Goal: Navigation & Orientation: Understand site structure

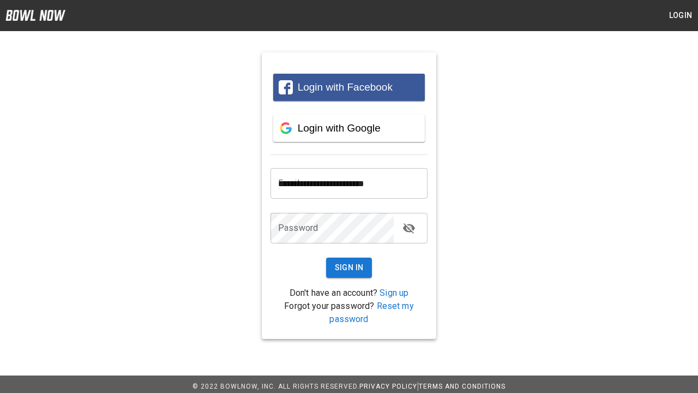
type input "**********"
click at [349, 267] on button "Sign In" at bounding box center [349, 267] width 46 height 20
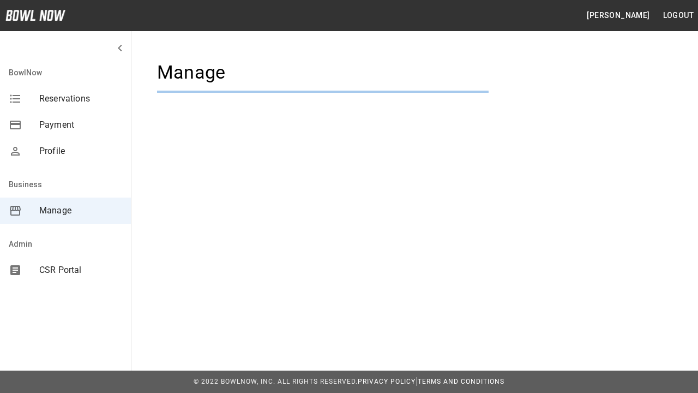
click at [65, 210] on span "Manage" at bounding box center [80, 210] width 83 height 13
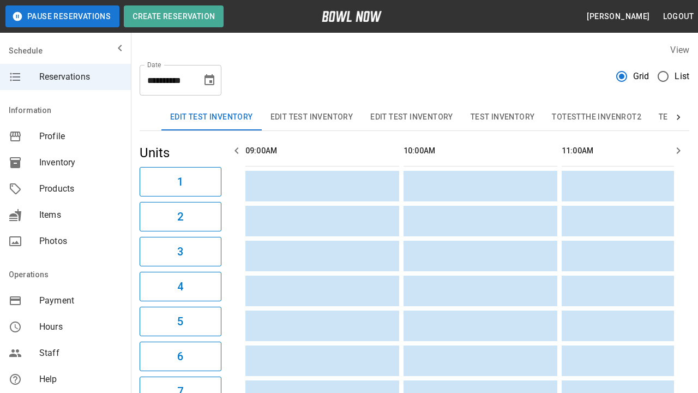
scroll to position [0, 1265]
click at [65, 136] on span "Profile" at bounding box center [80, 136] width 83 height 13
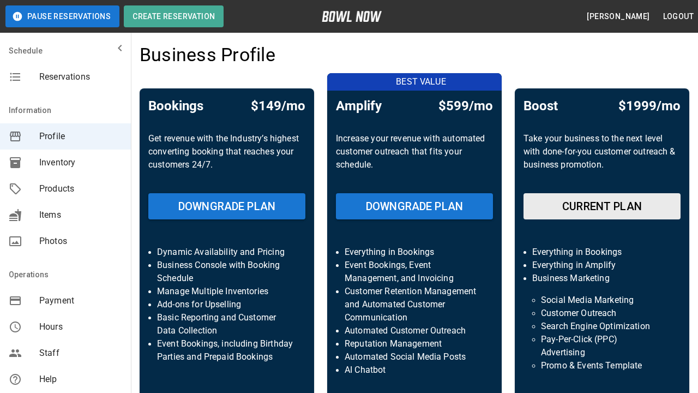
click at [65, 162] on span "Inventory" at bounding box center [80, 162] width 83 height 13
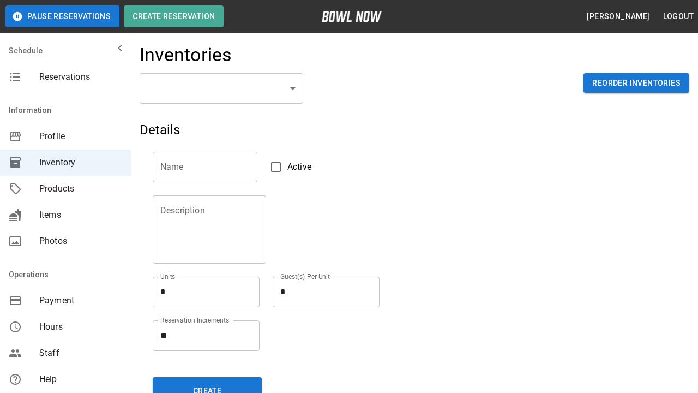
click at [65, 189] on span "Products" at bounding box center [80, 188] width 83 height 13
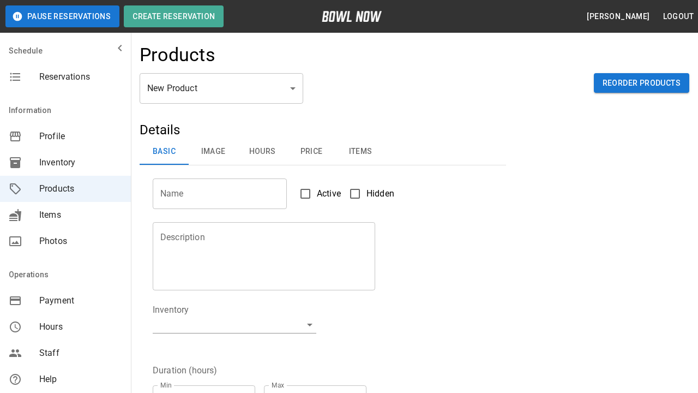
click at [65, 215] on span "Items" at bounding box center [80, 214] width 83 height 13
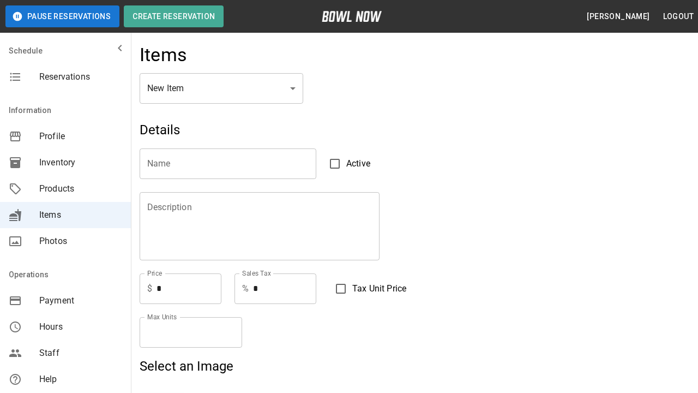
click at [65, 241] on span "Photos" at bounding box center [80, 240] width 83 height 13
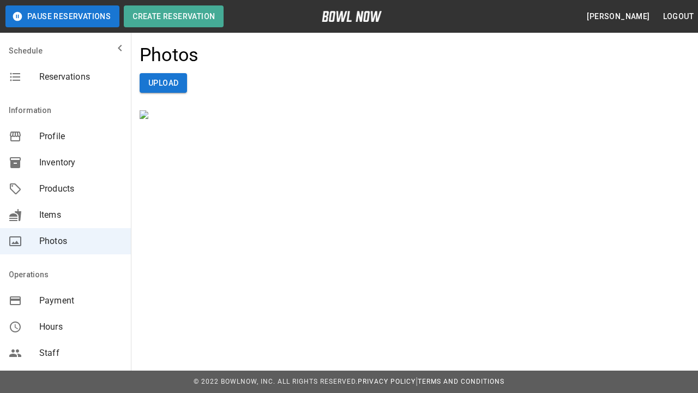
click at [65, 300] on span "Payment" at bounding box center [80, 300] width 83 height 13
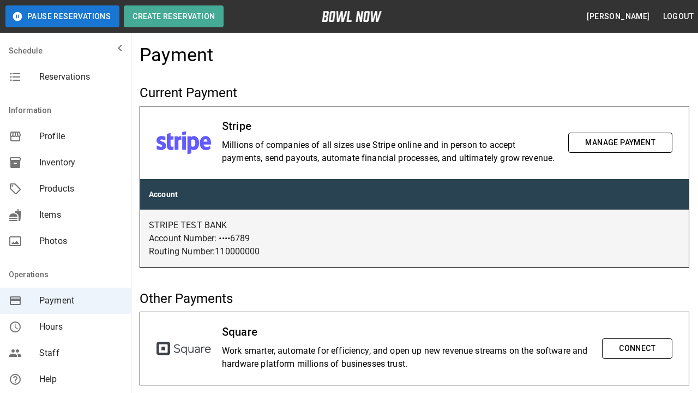
click at [65, 327] on span "Hours" at bounding box center [80, 326] width 83 height 13
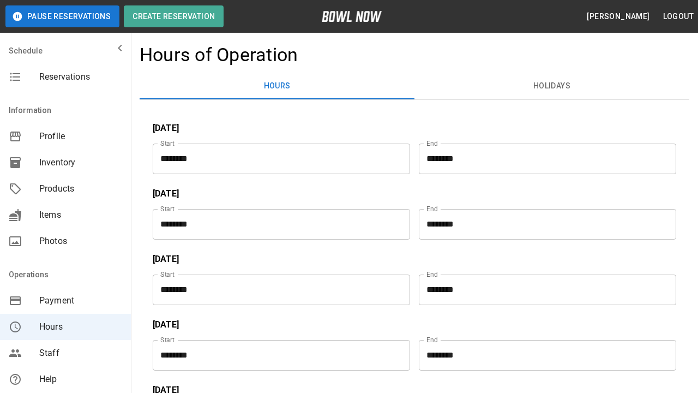
click at [65, 353] on span "Staff" at bounding box center [80, 352] width 83 height 13
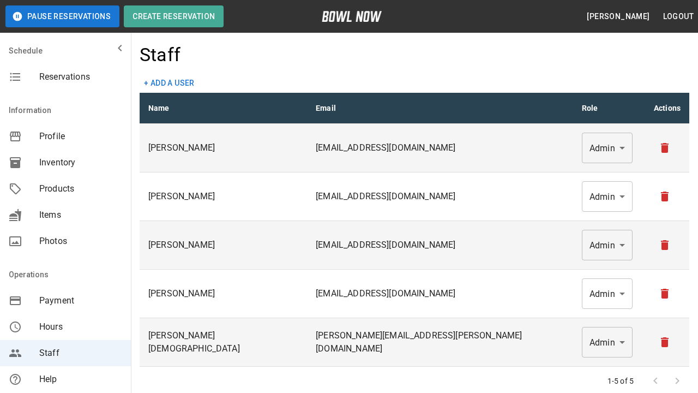
click at [65, 379] on span "Help" at bounding box center [80, 378] width 83 height 13
